Goal: Task Accomplishment & Management: Use online tool/utility

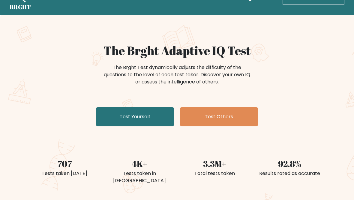
scroll to position [18, 0]
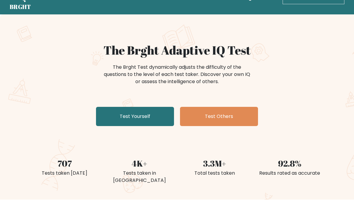
click at [157, 118] on link "Test Yourself" at bounding box center [135, 116] width 78 height 19
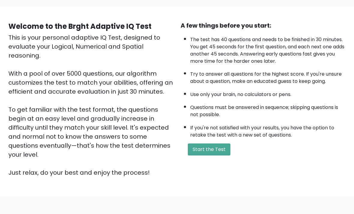
scroll to position [41, 0]
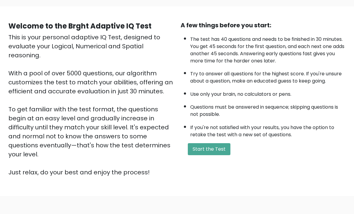
click at [222, 155] on button "Start the Test" at bounding box center [209, 149] width 43 height 12
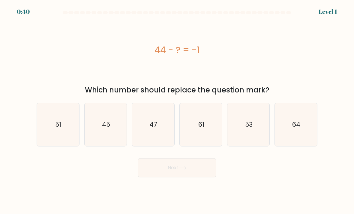
click at [328, 60] on form "a." at bounding box center [177, 94] width 354 height 166
click at [120, 131] on icon "45" at bounding box center [106, 124] width 42 height 42
click at [177, 110] on input "b. 45" at bounding box center [177, 108] width 0 height 3
radio input "true"
click at [194, 173] on button "Next" at bounding box center [177, 167] width 78 height 19
